Goal: Answer question/provide support: Share knowledge or assist other users

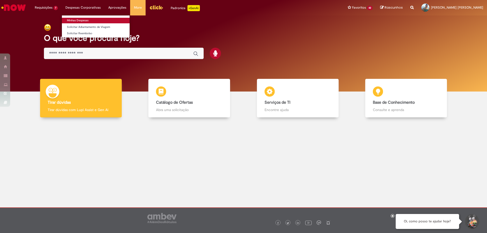
click at [79, 19] on link "Minhas Despesas" at bounding box center [96, 21] width 68 height 6
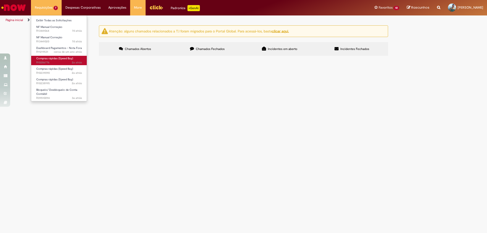
click at [53, 58] on span "Compras rápidas (Speed Buy)" at bounding box center [54, 59] width 37 height 4
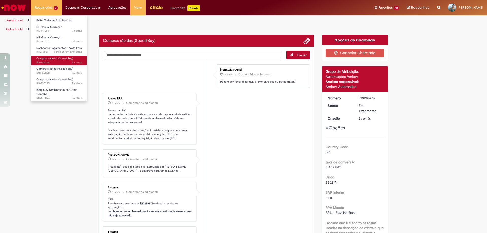
click at [47, 61] on span "2a atrás 2 anos atrás R10286776" at bounding box center [59, 63] width 46 height 4
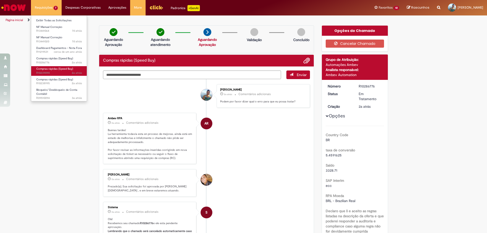
click at [56, 71] on span "Compras rápidas (Speed Buy)" at bounding box center [54, 69] width 37 height 4
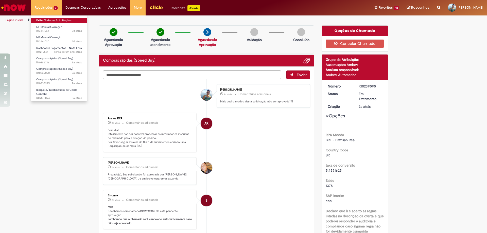
click at [55, 20] on link "Exibir Todas as Solicitações" at bounding box center [59, 21] width 56 height 6
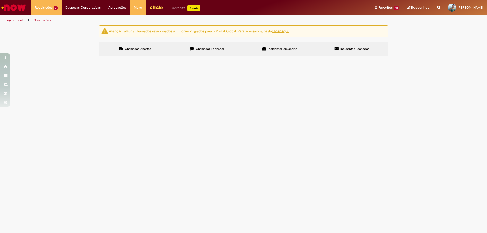
click at [211, 48] on span "Chamados Fechados" at bounding box center [210, 49] width 29 height 4
click at [0, 0] on span "SERVIÇO DE PLACAS SINALIZAÇÃO FAZENDA [GEOGRAPHIC_DATA]" at bounding box center [0, 0] width 0 height 0
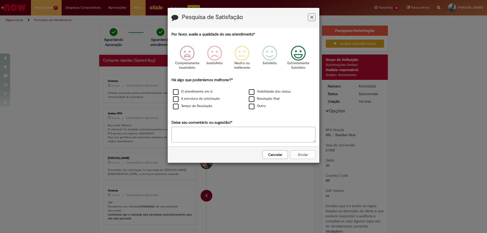
click at [298, 54] on icon "Feedback" at bounding box center [298, 53] width 19 height 15
click at [177, 106] on label "Tempo de Resolução" at bounding box center [192, 106] width 39 height 5
click at [309, 156] on button "Enviar" at bounding box center [302, 154] width 25 height 9
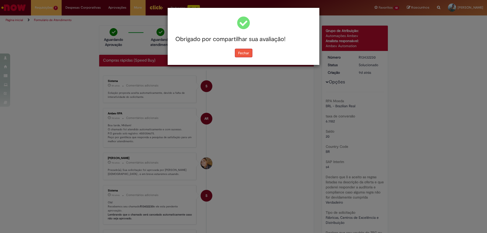
click at [247, 54] on button "Fechar" at bounding box center [244, 53] width 18 height 9
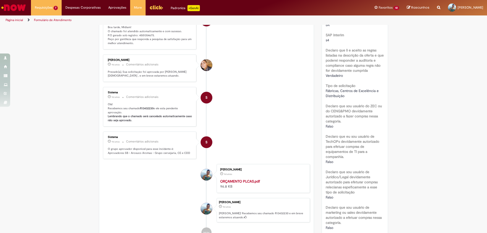
scroll to position [152, 0]
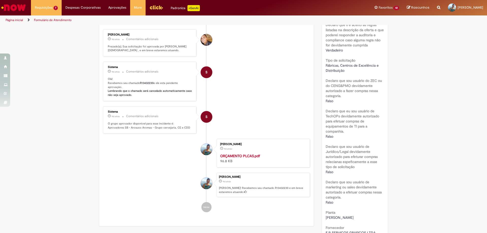
click at [248, 158] on strong "ORÇAMENTO PLCAS.pdf" at bounding box center [240, 156] width 40 height 5
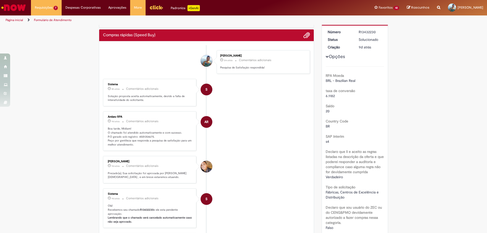
scroll to position [0, 0]
